Goal: Complete application form: Complete application form

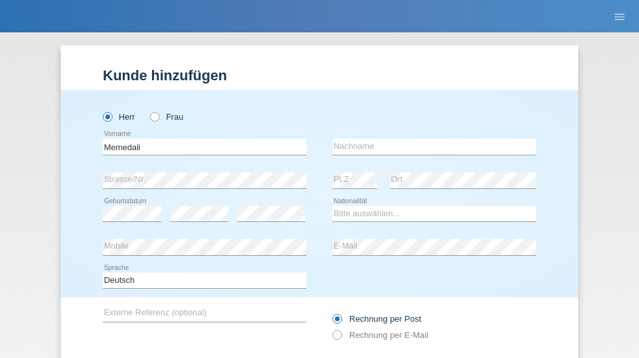
type input "Memedali"
click at [429, 138] on input "text" at bounding box center [434, 146] width 204 height 16
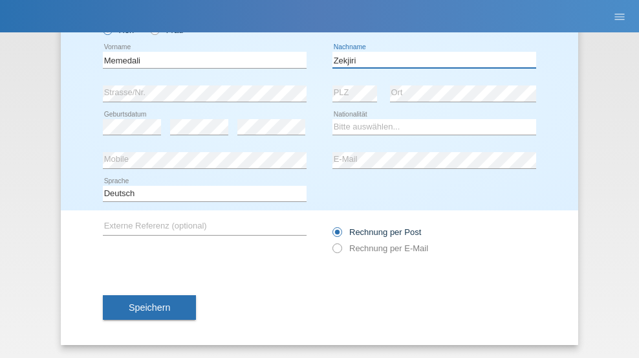
type input "Zekjiri"
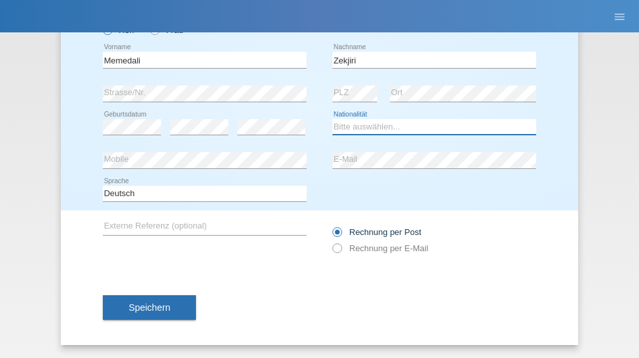
select select "CH"
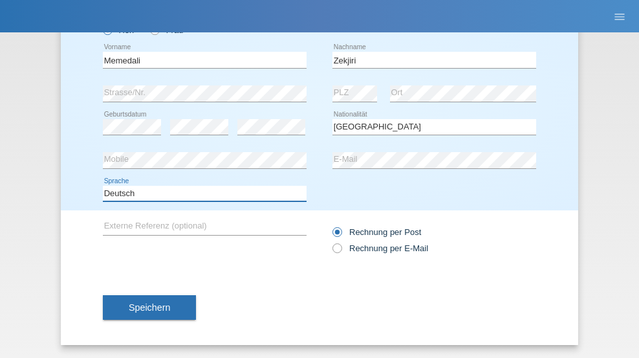
select select "en"
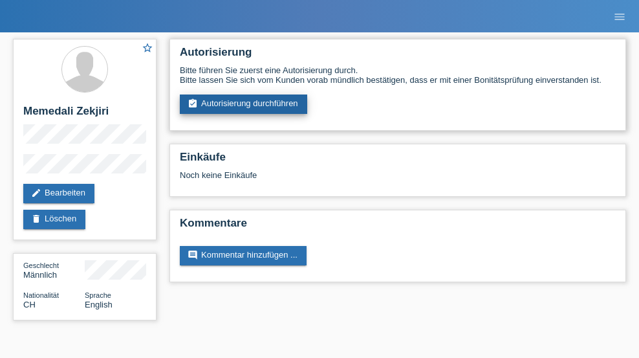
click at [244, 104] on link "assignment_turned_in Autorisierung durchführen" at bounding box center [243, 103] width 127 height 19
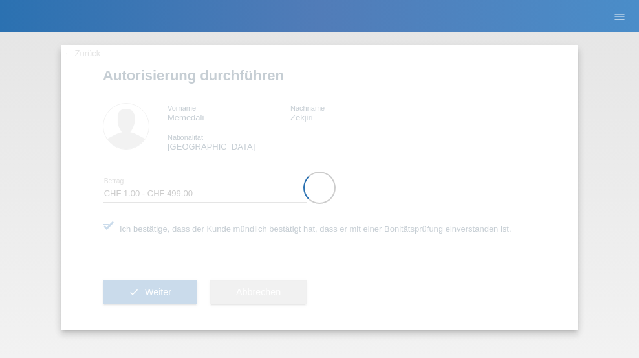
select select "1"
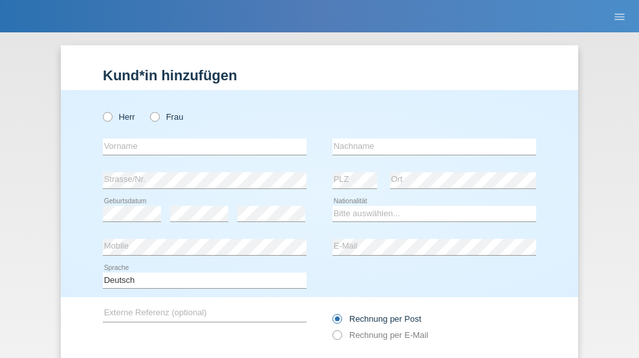
radio input "true"
click at [200, 138] on input "text" at bounding box center [205, 146] width 204 height 16
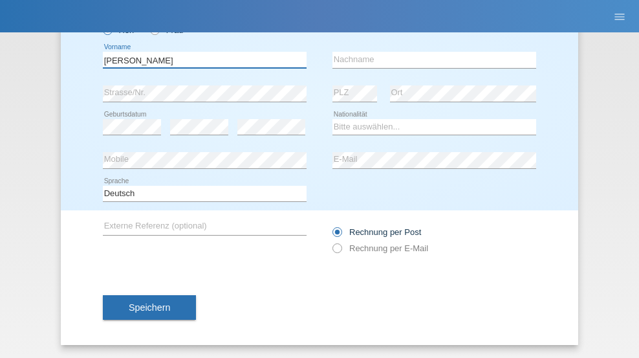
type input "Bajram hakim"
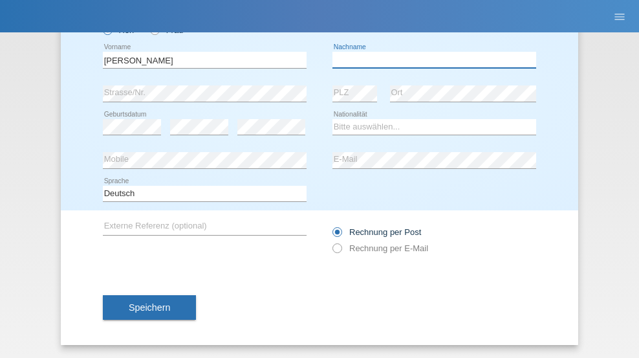
click at [429, 59] on input "text" at bounding box center [434, 60] width 204 height 16
type input "begani"
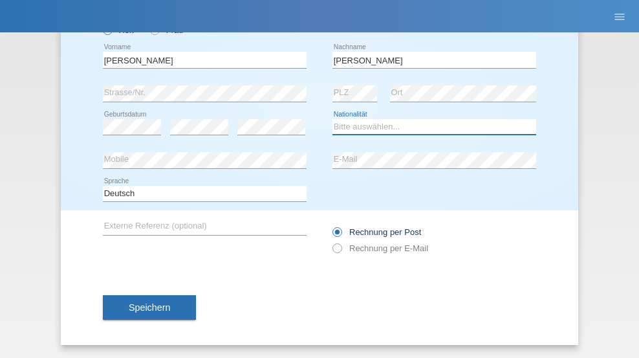
select select "RS"
select select "C"
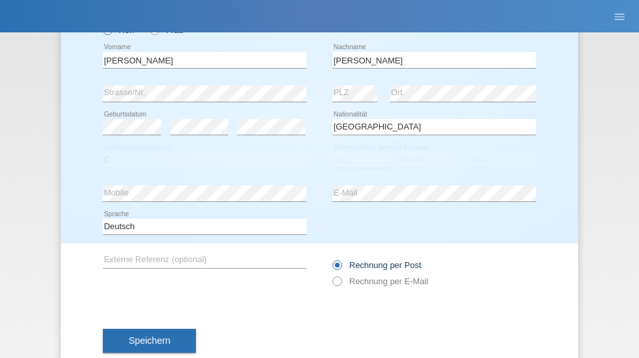
select select "24"
select select "10"
select select "2006"
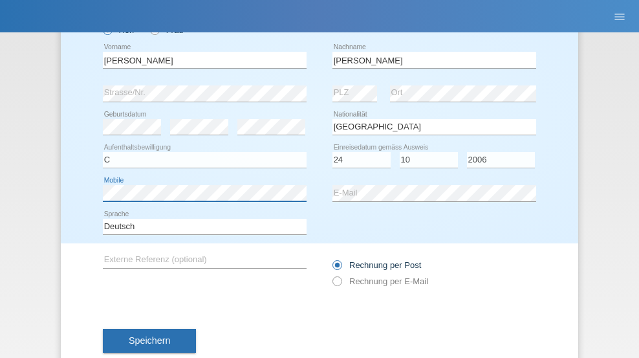
scroll to position [120, 0]
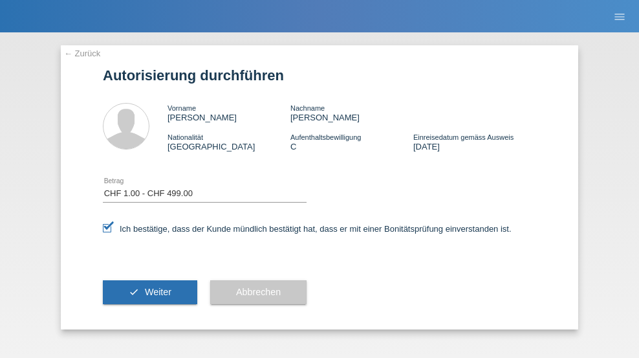
select select "1"
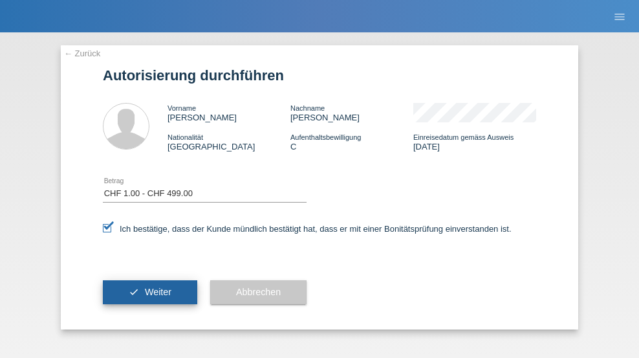
click at [150, 292] on span "Weiter" at bounding box center [158, 291] width 27 height 10
